Goal: Information Seeking & Learning: Learn about a topic

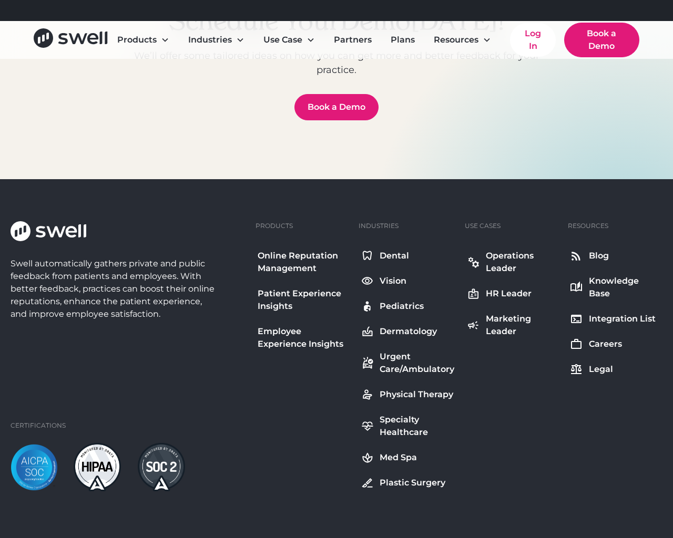
scroll to position [3811, 0]
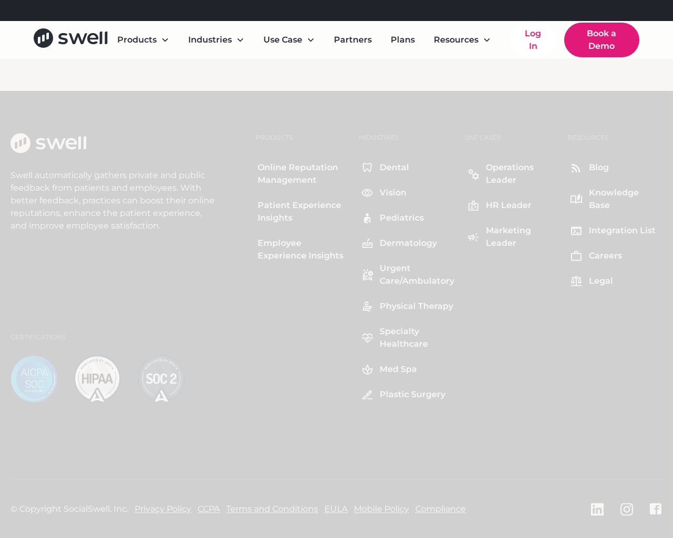
scroll to position [3811, 0]
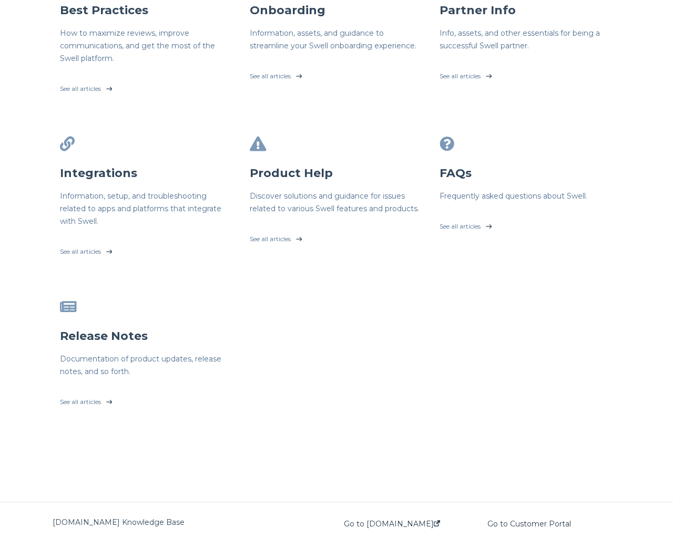
scroll to position [279, 0]
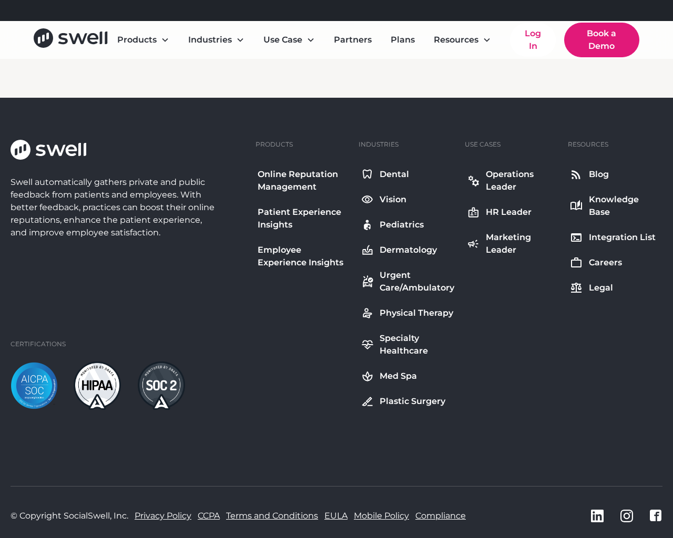
scroll to position [1626, 0]
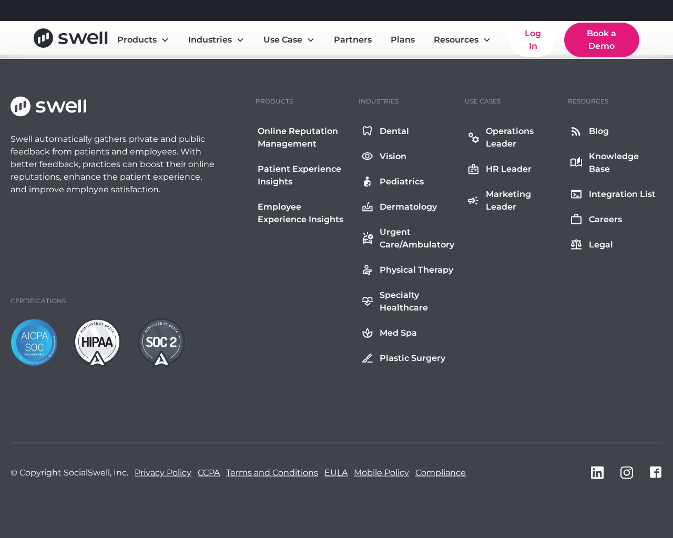
scroll to position [1626, 0]
